Goal: Information Seeking & Learning: Learn about a topic

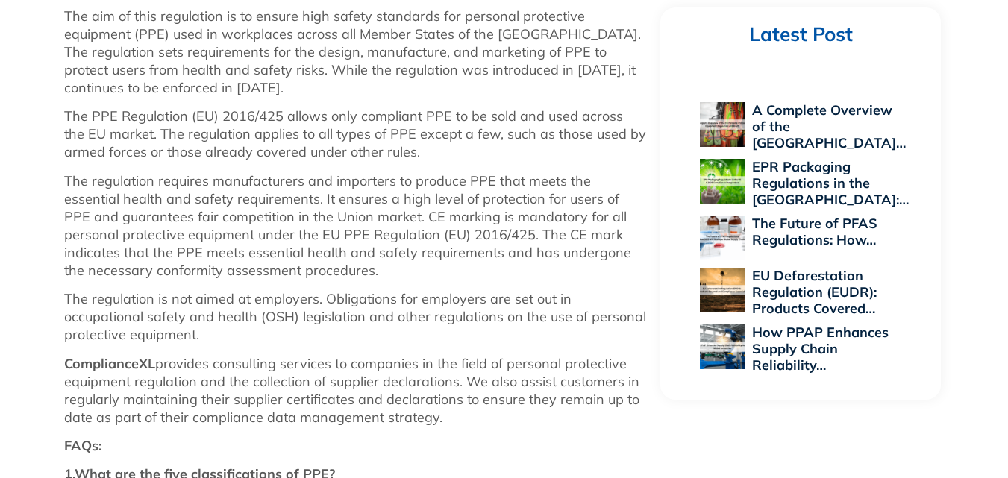
scroll to position [746, 0]
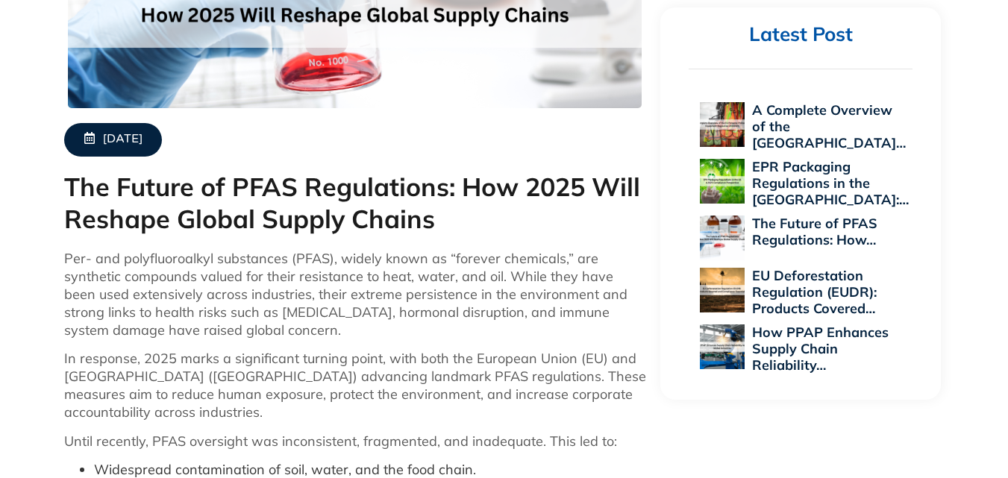
scroll to position [498, 0]
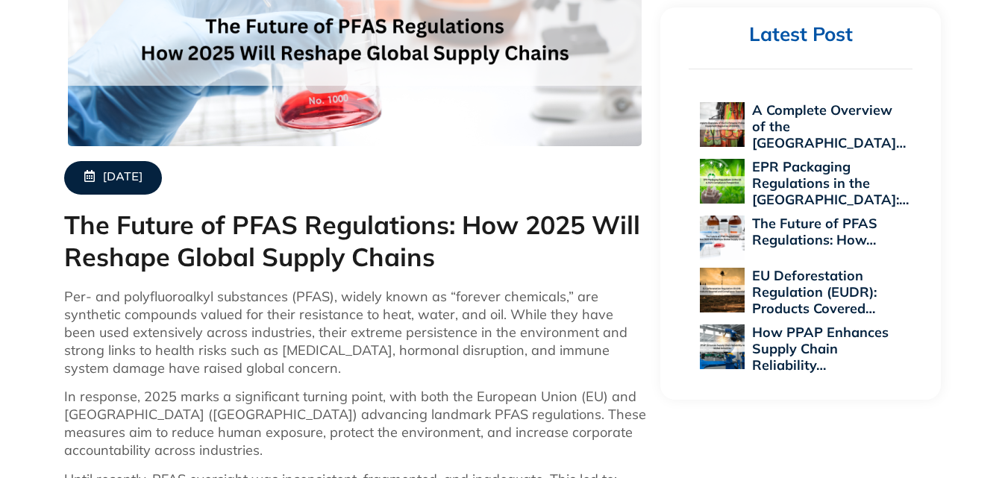
click at [278, 352] on p "Per- and polyfluoroalkyl substances (PFAS), widely known as “forever chemicals,…" at bounding box center [355, 333] width 582 height 90
click at [393, 351] on p "Per- and polyfluoroalkyl substances (PFAS), widely known as “forever chemicals,…" at bounding box center [355, 333] width 582 height 90
click at [473, 344] on p "Per- and polyfluoroalkyl substances (PFAS), widely known as “forever chemicals,…" at bounding box center [355, 333] width 582 height 90
drag, startPoint x: 118, startPoint y: 369, endPoint x: 137, endPoint y: 368, distance: 19.5
click at [137, 368] on p "Per- and polyfluoroalkyl substances (PFAS), widely known as “forever chemicals,…" at bounding box center [355, 333] width 582 height 90
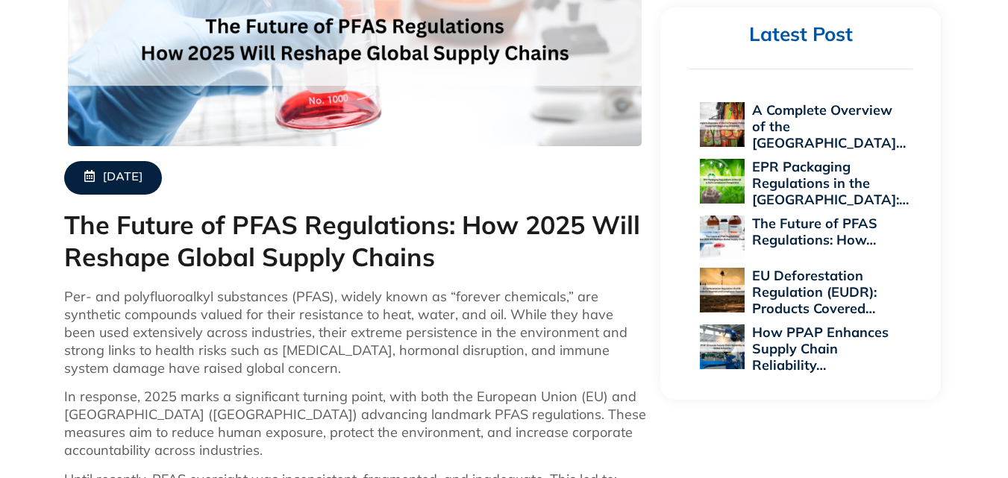
click at [190, 367] on p "Per- and polyfluoroalkyl substances (PFAS), widely known as “forever chemicals,…" at bounding box center [355, 333] width 582 height 90
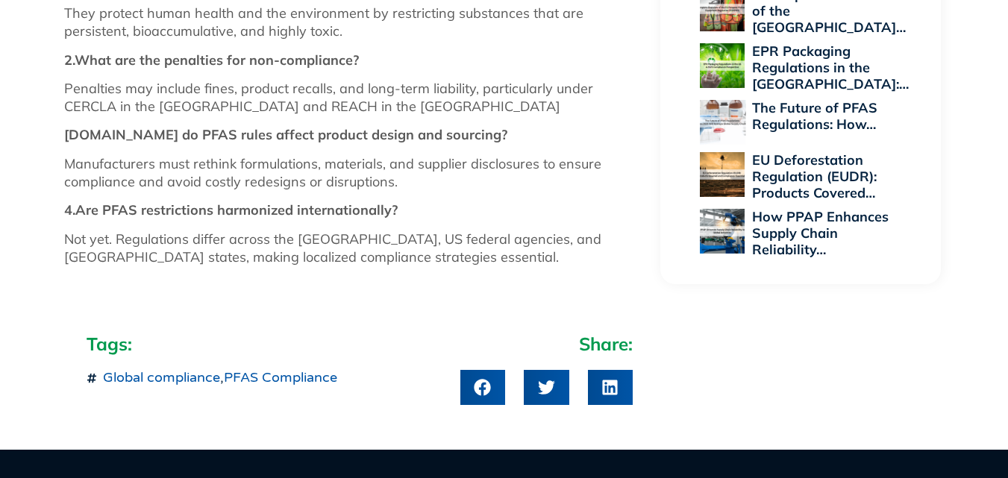
scroll to position [2009, 0]
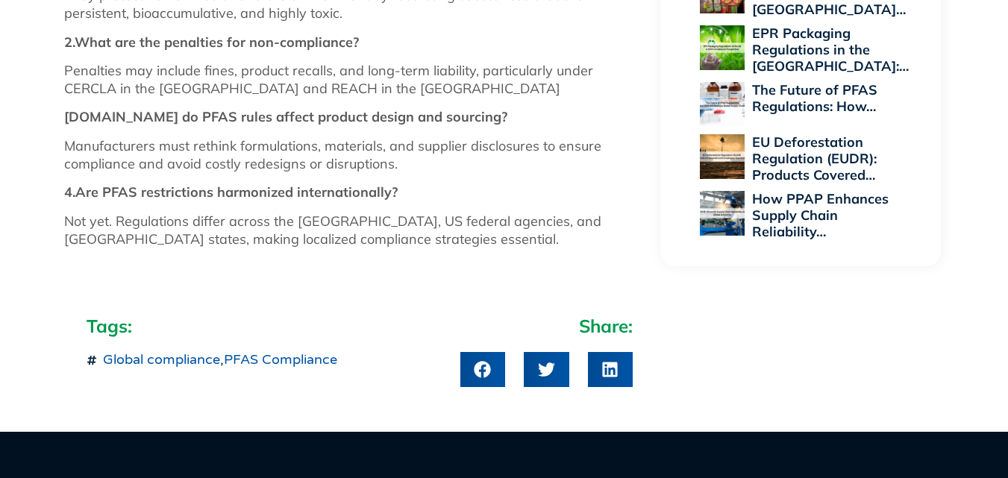
click at [584, 184] on p "4.Are PFAS restrictions harmonized internationally?" at bounding box center [355, 193] width 582 height 18
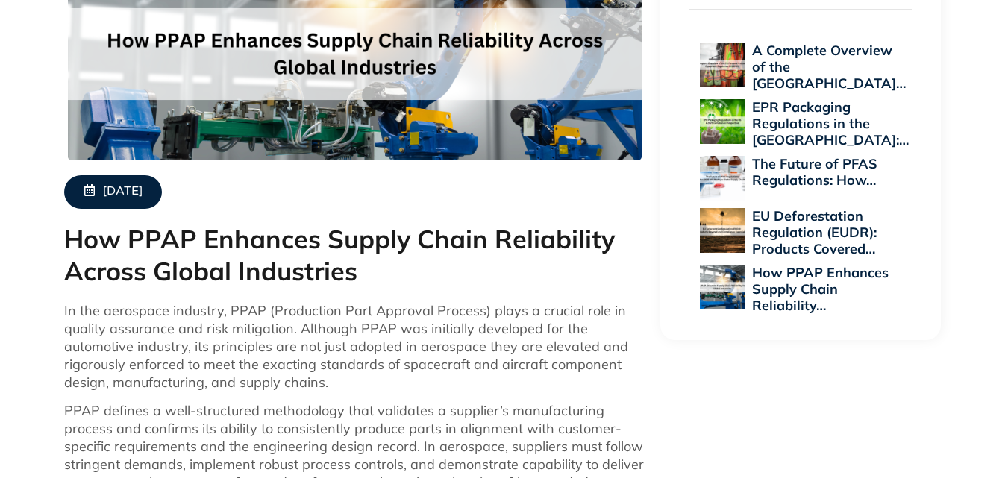
scroll to position [498, 0]
